Goal: Task Accomplishment & Management: Use online tool/utility

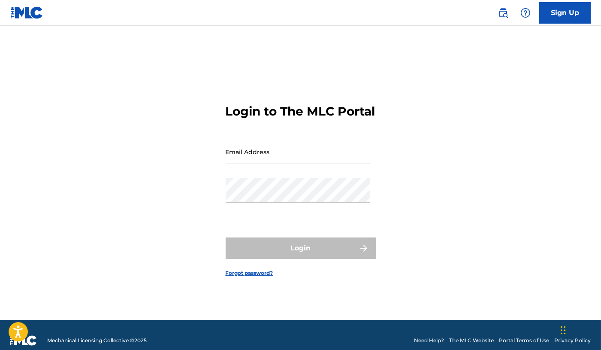
click at [255, 164] on input "Email Address" at bounding box center [298, 151] width 145 height 24
type input "[EMAIL_ADDRESS][DOMAIN_NAME]"
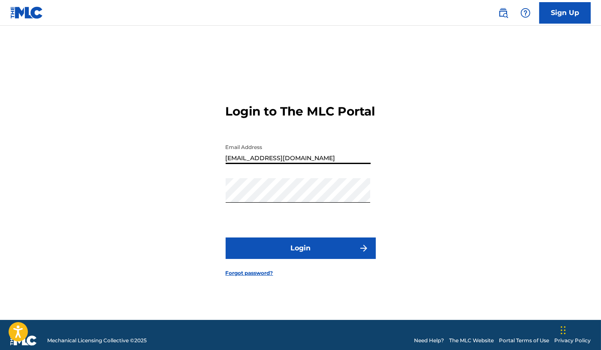
click at [307, 256] on button "Login" at bounding box center [301, 247] width 150 height 21
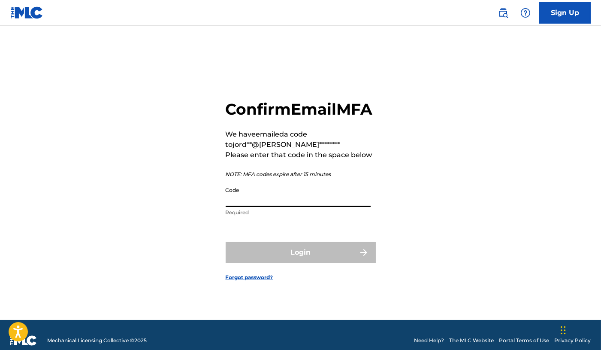
click at [265, 207] on input "Code" at bounding box center [298, 194] width 145 height 24
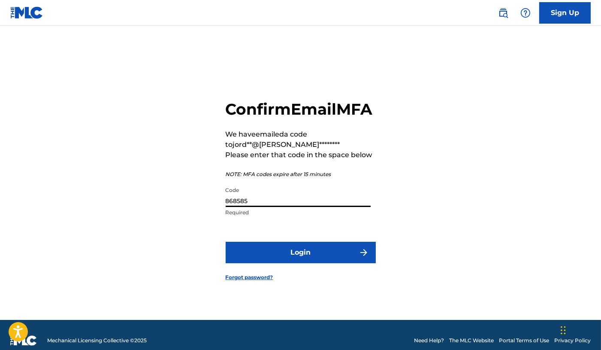
type input "868585"
click at [273, 263] on button "Login" at bounding box center [301, 252] width 150 height 21
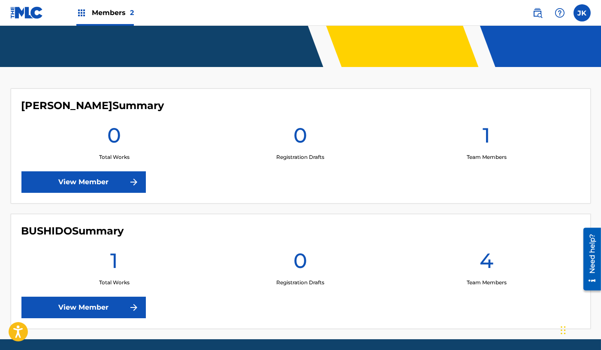
scroll to position [186, 0]
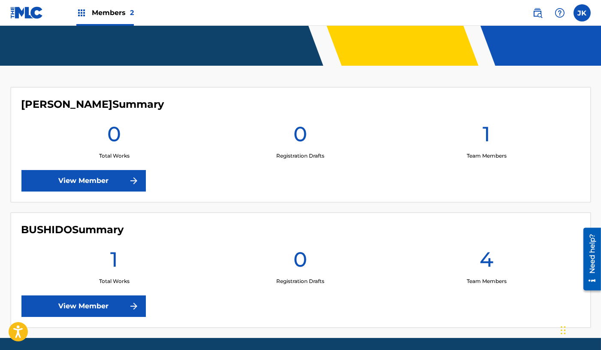
click at [124, 301] on link "View Member" at bounding box center [83, 305] width 124 height 21
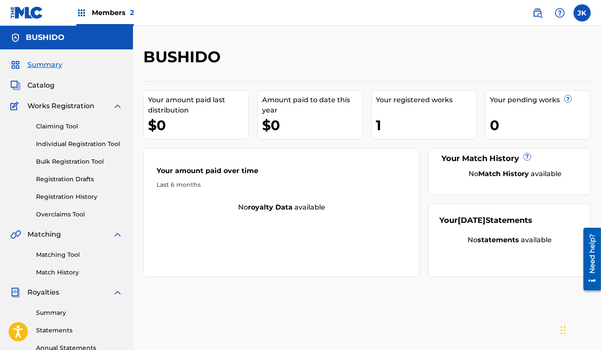
click at [60, 129] on link "Claiming Tool" at bounding box center [79, 126] width 87 height 9
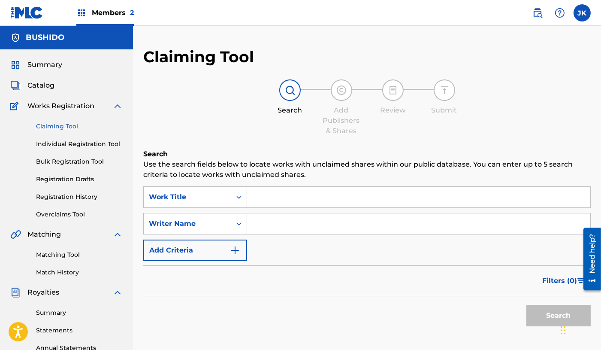
click at [289, 221] on input "Search Form" at bounding box center [418, 223] width 343 height 21
paste input "[PERSON_NAME]"
type input "[PERSON_NAME]"
click at [326, 196] on input "Search Form" at bounding box center [418, 197] width 343 height 21
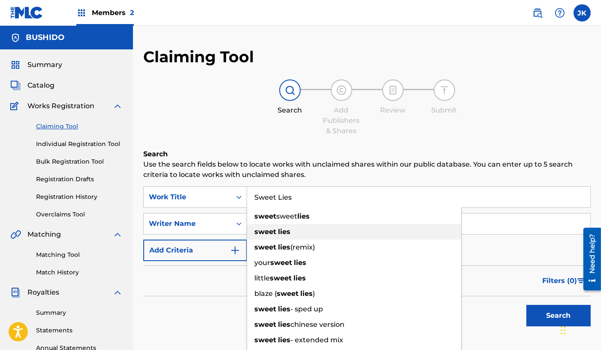
click at [314, 228] on div "sweet lies" at bounding box center [354, 231] width 214 height 15
type input "sweet lies"
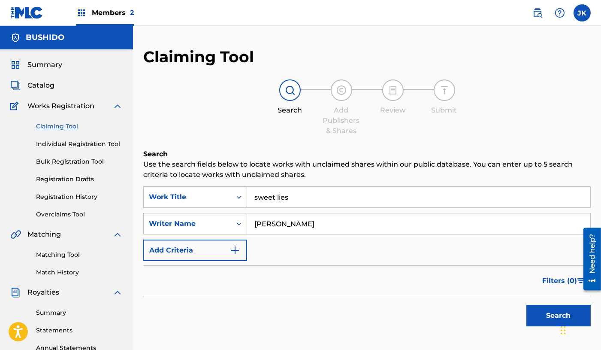
click at [544, 319] on button "Search" at bounding box center [558, 315] width 64 height 21
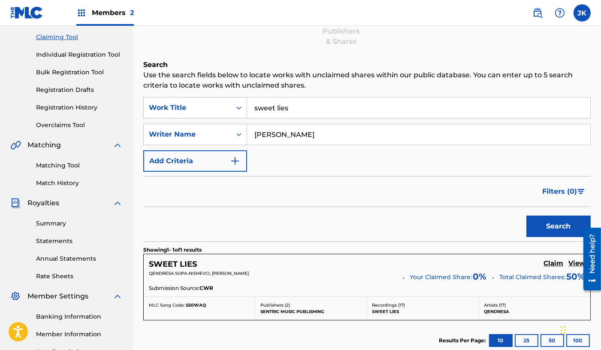
scroll to position [157, 0]
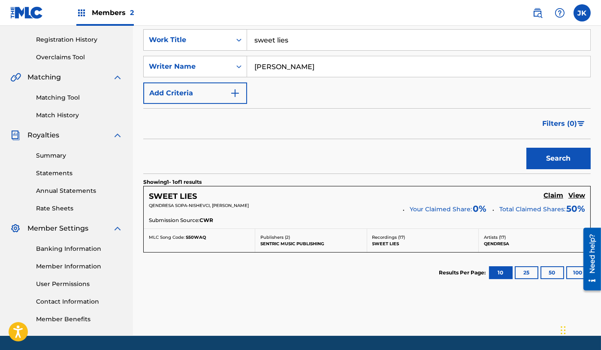
click at [573, 193] on h5 "View" at bounding box center [576, 195] width 17 height 8
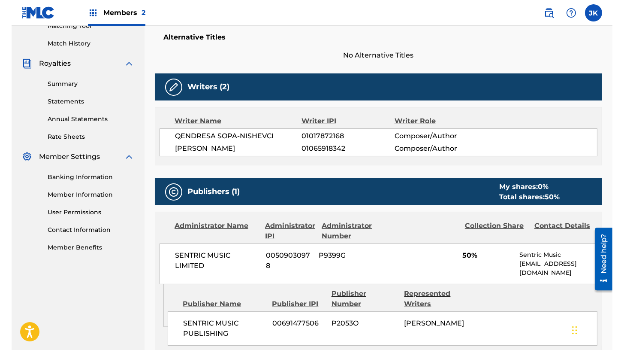
scroll to position [238, 0]
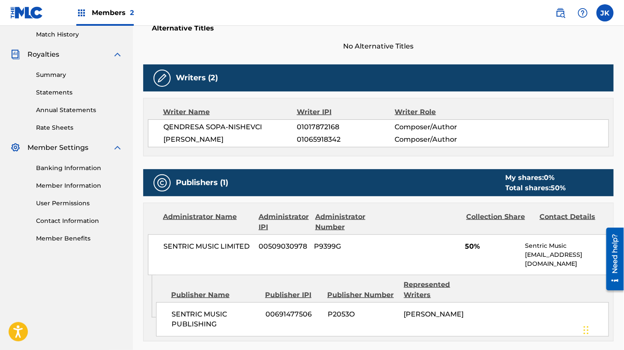
click at [525, 127] on div "QENDRESA SOPA-NISHEVCI 01017872168 Composer/Author" at bounding box center [385, 127] width 445 height 10
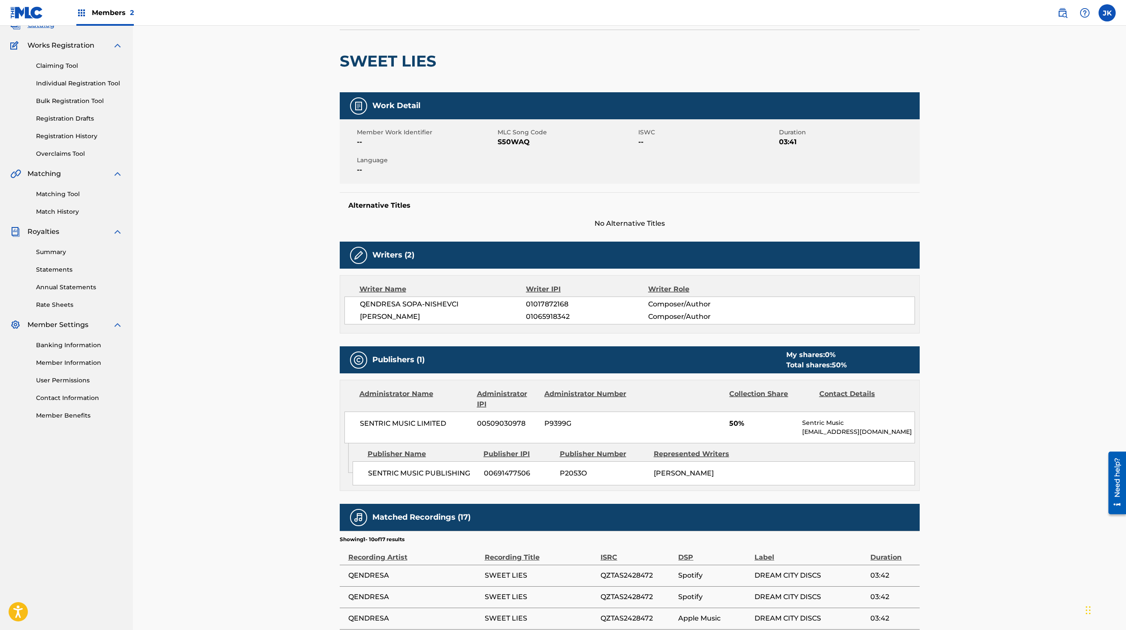
scroll to position [59, 0]
